Goal: Check status: Check status

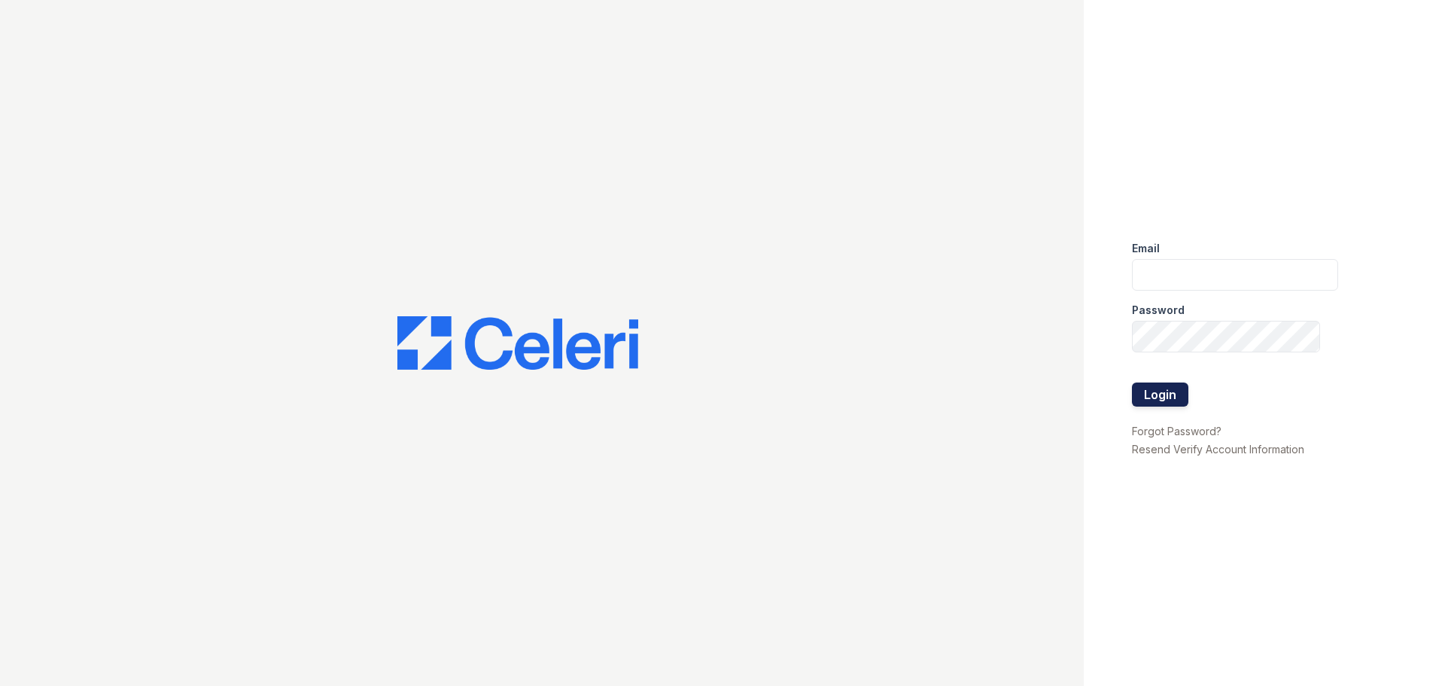
type input "[EMAIL_ADDRESS][DOMAIN_NAME]"
click at [1173, 398] on button "Login" at bounding box center [1160, 394] width 56 height 24
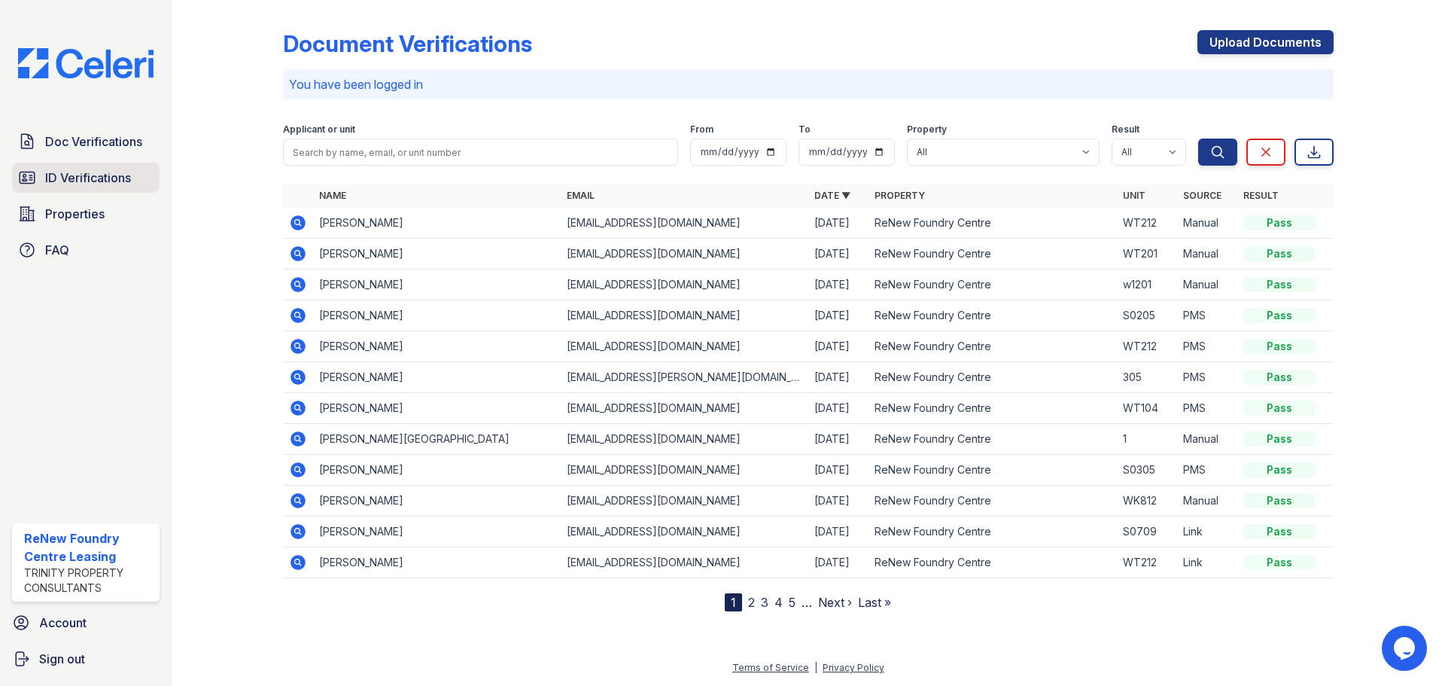
click at [73, 189] on link "ID Verifications" at bounding box center [86, 178] width 148 height 30
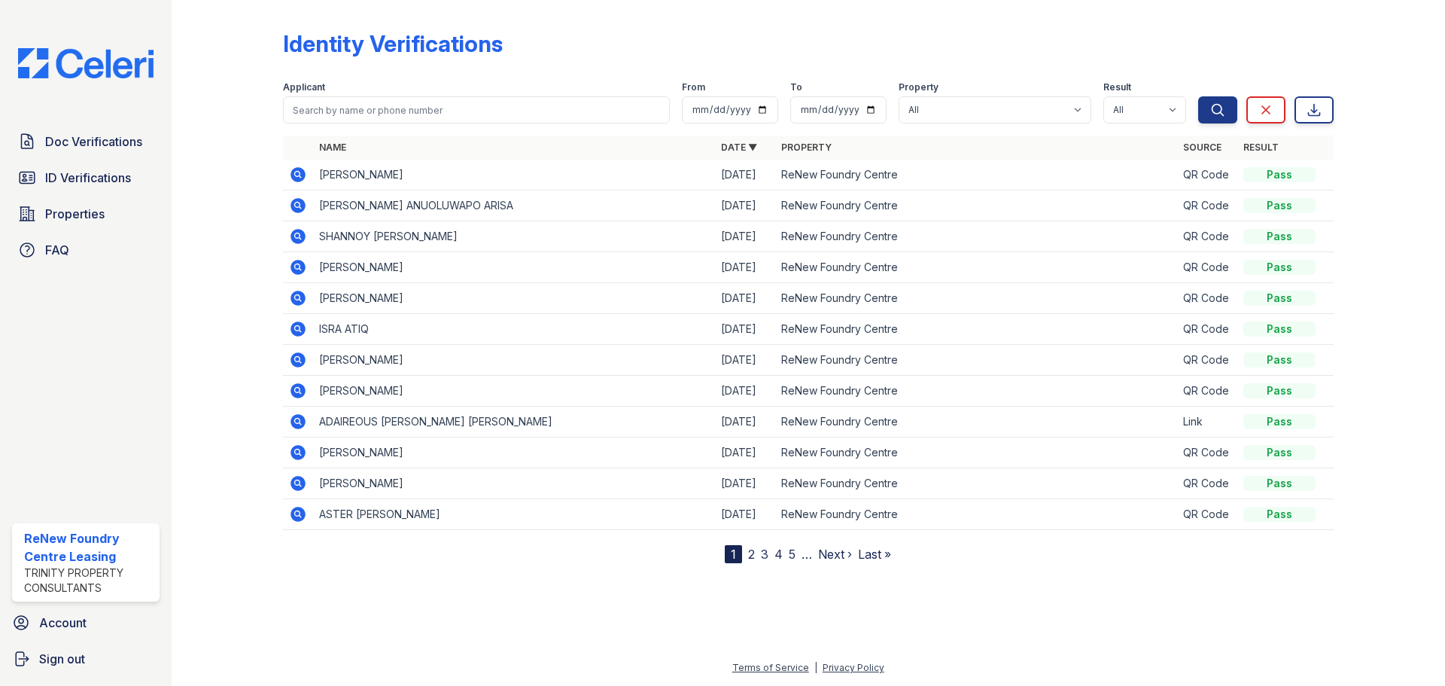
click at [293, 181] on icon at bounding box center [298, 175] width 18 height 18
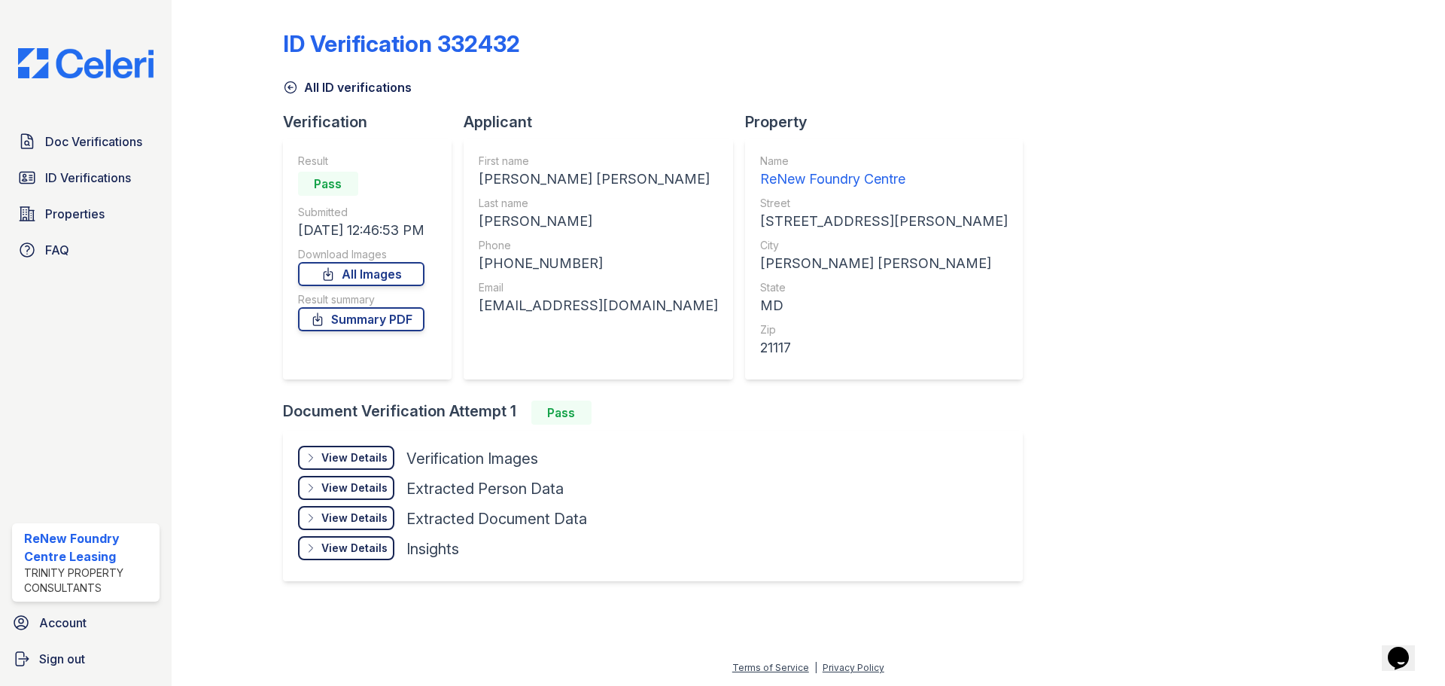
click at [540, 312] on div "keatonkimmie27@gmail.com" at bounding box center [598, 305] width 239 height 21
click at [595, 291] on div "Email" at bounding box center [598, 287] width 239 height 15
click at [357, 465] on div "View Details Details" at bounding box center [346, 458] width 96 height 24
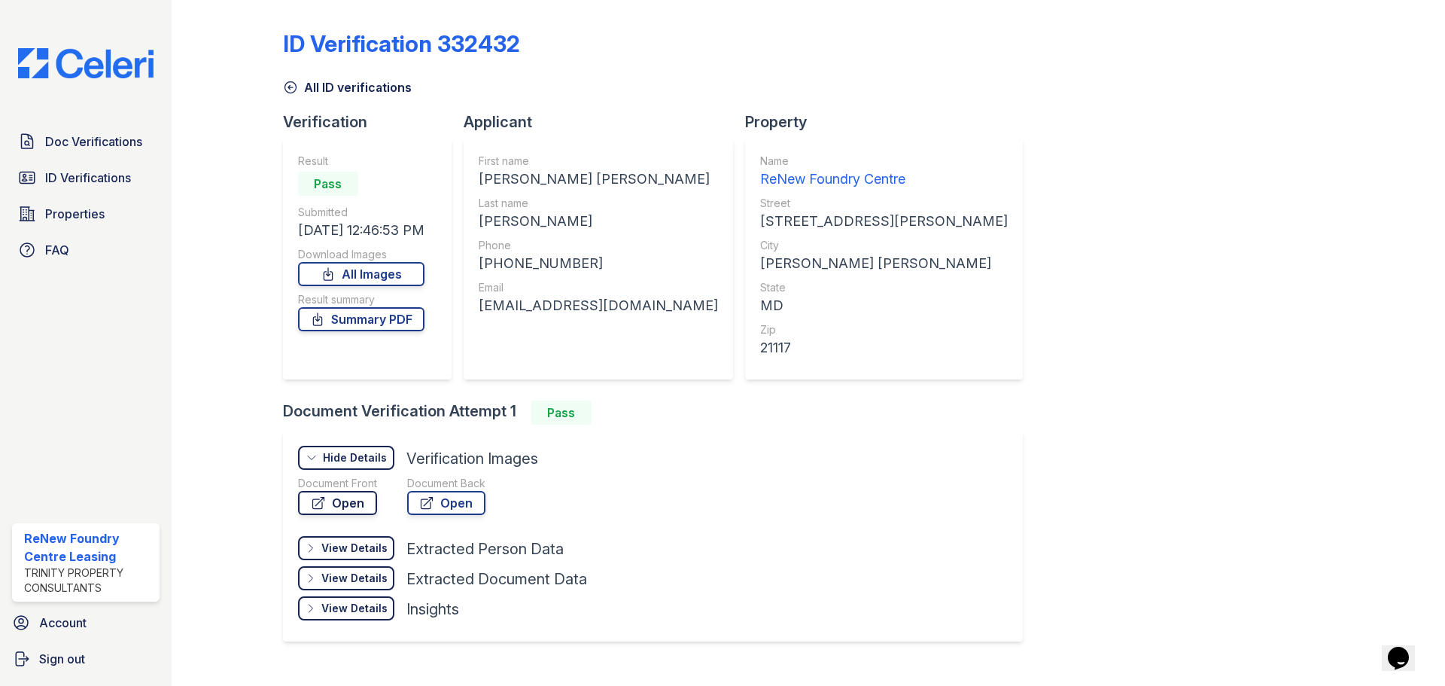
click at [362, 504] on link "Open" at bounding box center [337, 503] width 79 height 24
drag, startPoint x: 580, startPoint y: 268, endPoint x: 495, endPoint y: 269, distance: 85.1
click at [495, 269] on div "+14437693249" at bounding box center [598, 263] width 239 height 21
copy div "4437693249"
click at [572, 306] on div "keatonkimmie27@gmail.com" at bounding box center [598, 305] width 239 height 21
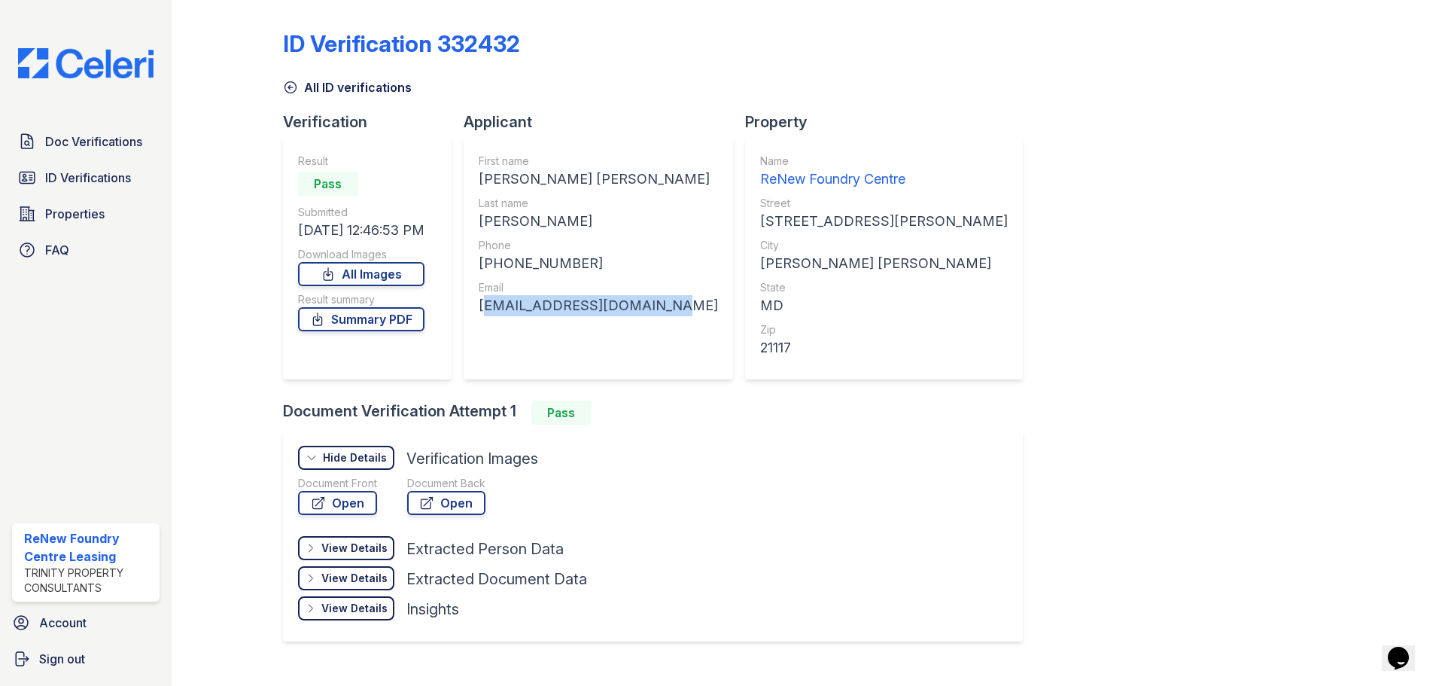
drag, startPoint x: 663, startPoint y: 308, endPoint x: 501, endPoint y: 315, distance: 162.0
click at [475, 318] on div "First name KIMBERLY MICHELLE Last name KEATON Phone +14437693249 Email keatonki…" at bounding box center [598, 258] width 269 height 241
copy div "keatonkimmie27@gmail.com"
